Goal: Entertainment & Leisure: Consume media (video, audio)

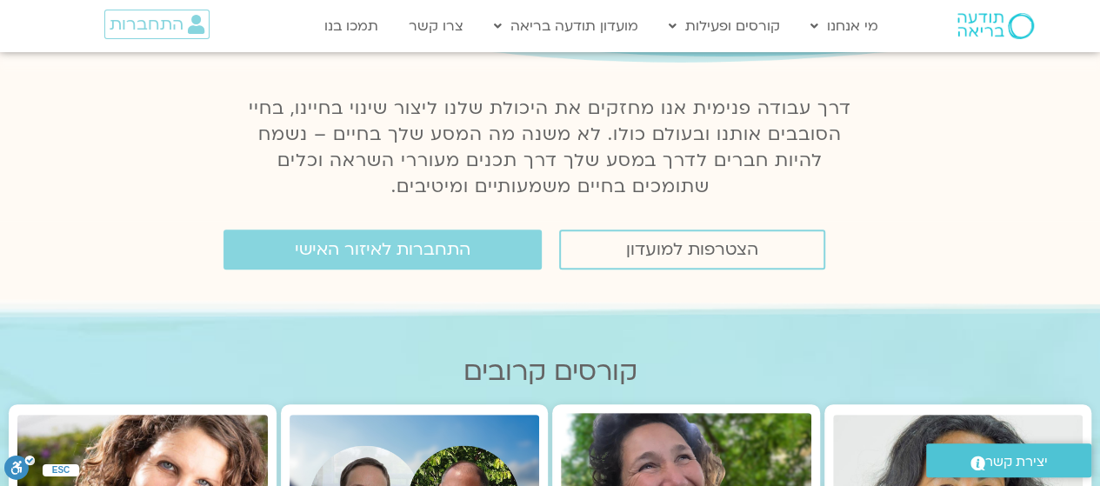
scroll to position [200, 0]
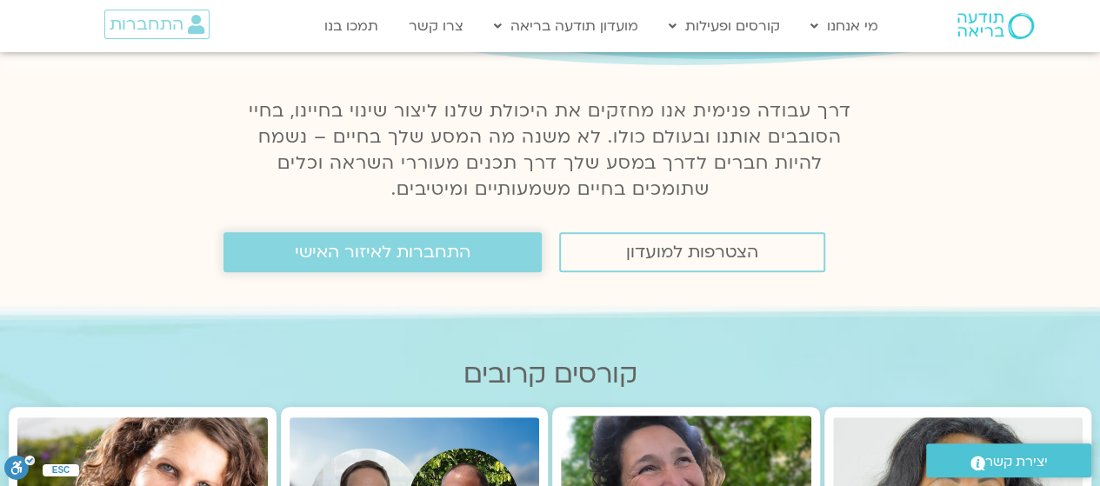
click at [313, 262] on span "התחברות לאיזור האישי" at bounding box center [383, 252] width 176 height 19
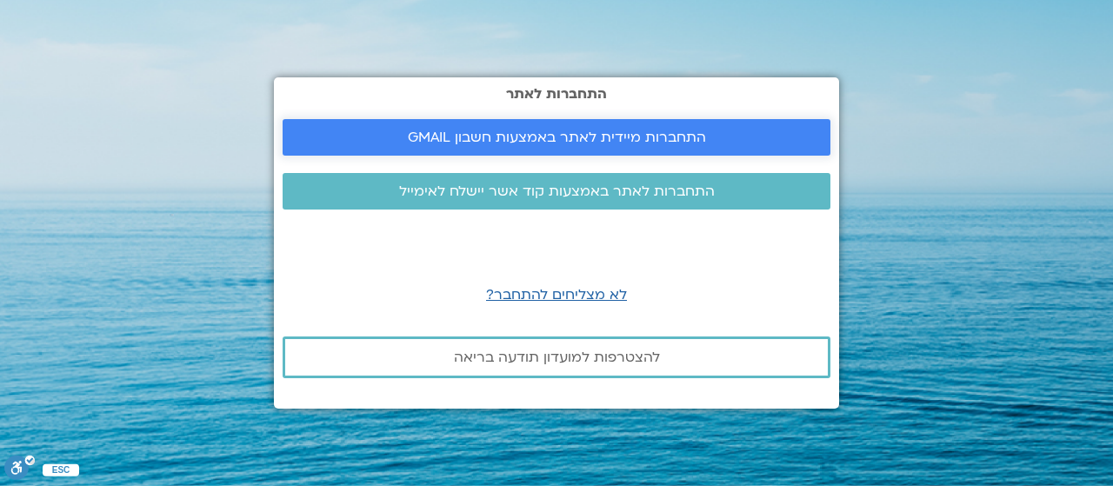
click at [591, 140] on span "התחברות מיידית לאתר באמצעות חשבון GMAIL" at bounding box center [557, 138] width 298 height 16
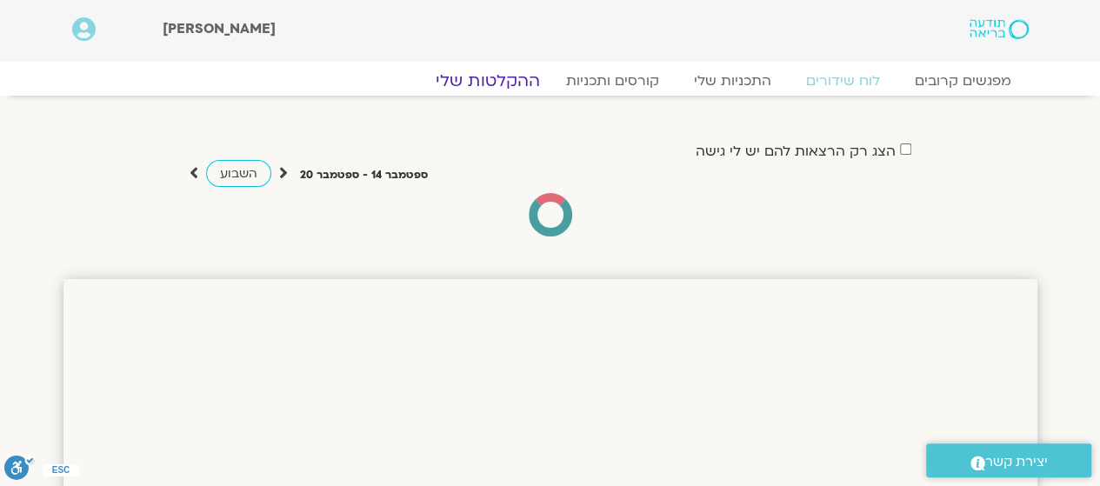
click at [487, 70] on link "ההקלטות שלי" at bounding box center [488, 80] width 146 height 21
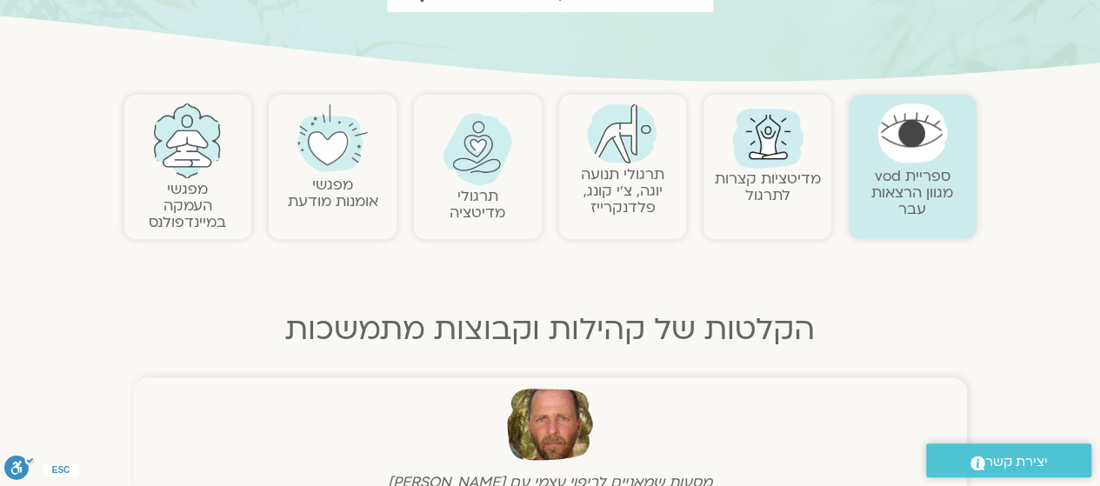
scroll to position [274, 0]
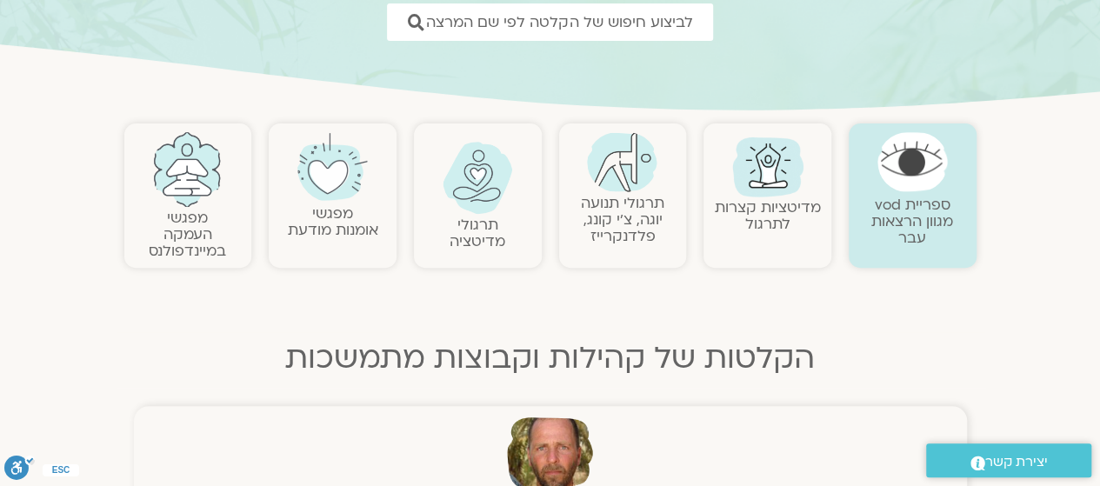
click at [463, 196] on img at bounding box center [478, 178] width 70 height 72
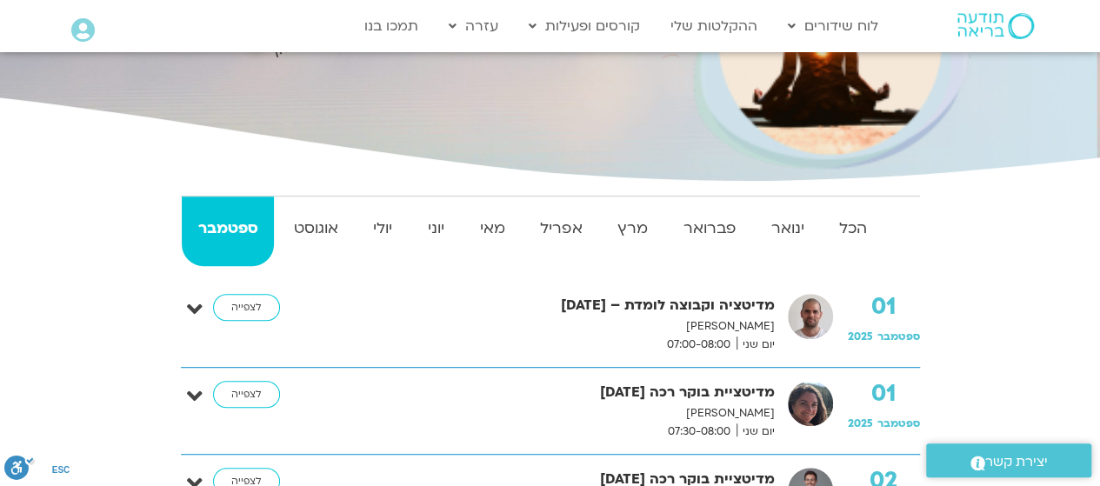
scroll to position [273, 0]
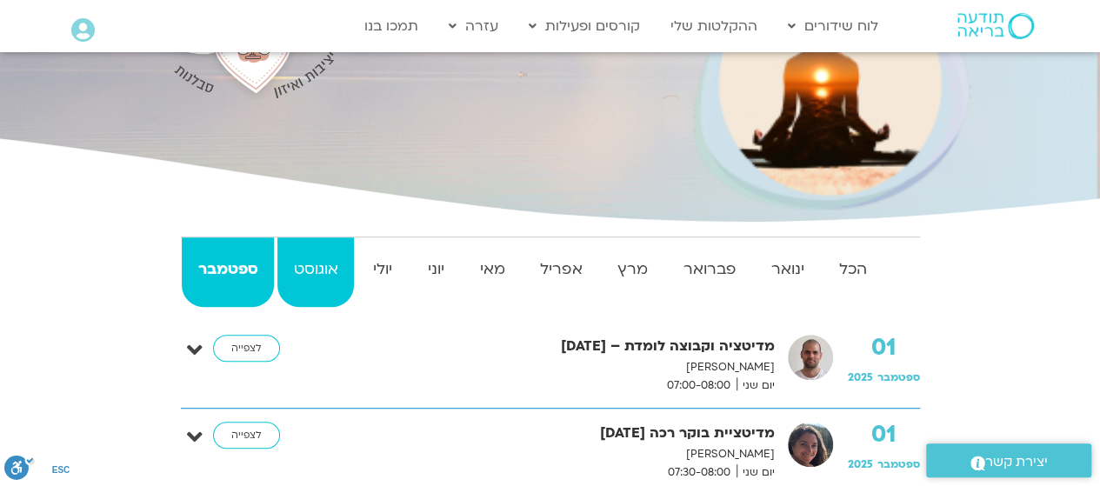
click at [336, 257] on strong "אוגוסט" at bounding box center [315, 270] width 77 height 26
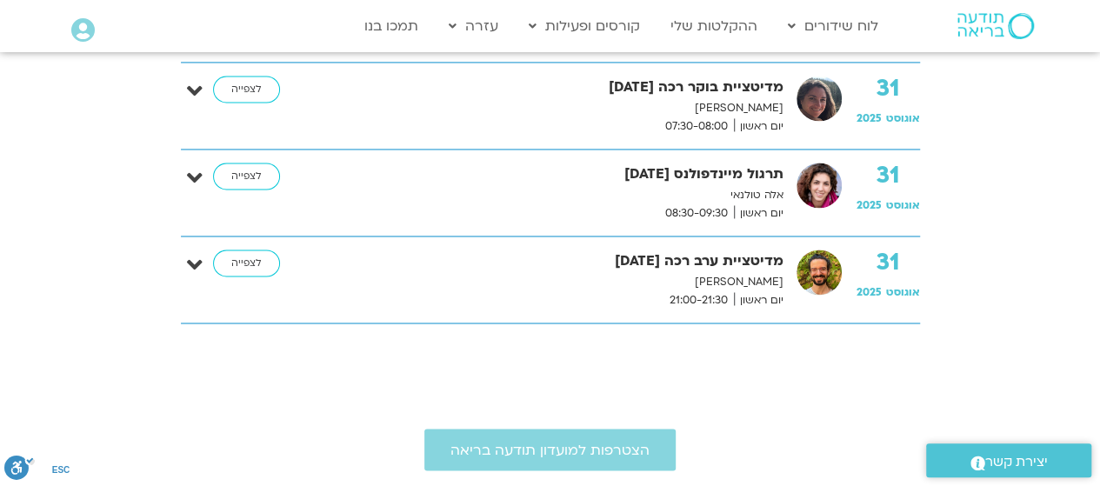
scroll to position [4620, 0]
click at [230, 163] on link "לצפייה" at bounding box center [246, 176] width 67 height 28
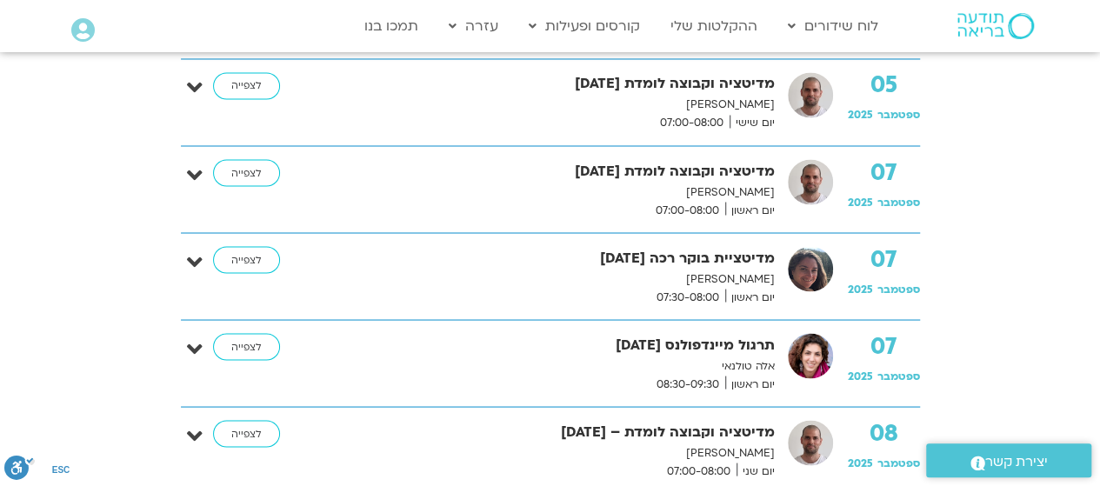
scroll to position [1491, 0]
click at [223, 351] on link "לצפייה" at bounding box center [246, 348] width 67 height 28
